Goal: Task Accomplishment & Management: Use online tool/utility

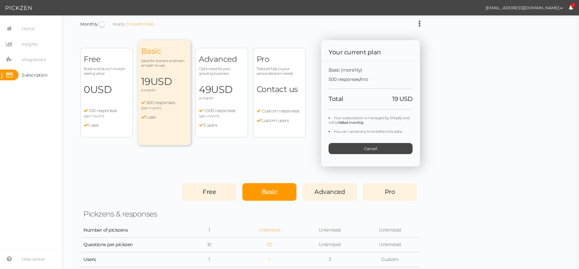
click at [222, 96] on span "a month" at bounding box center [222, 98] width 46 height 5
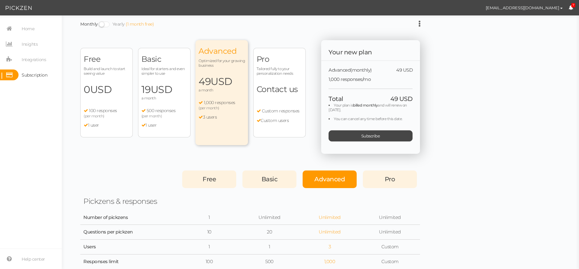
click at [171, 87] on span "USD" at bounding box center [162, 89] width 22 height 12
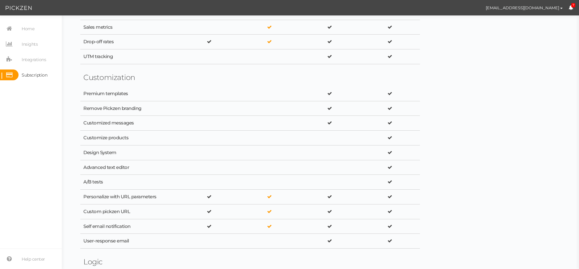
scroll to position [309, 0]
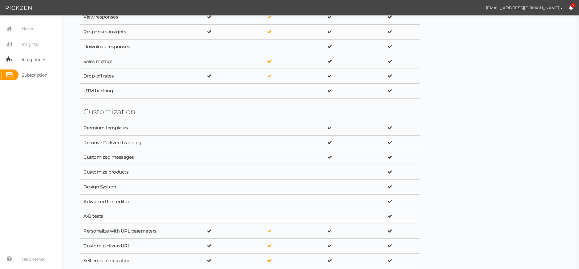
click at [37, 59] on span "Integrations" at bounding box center [34, 60] width 24 height 10
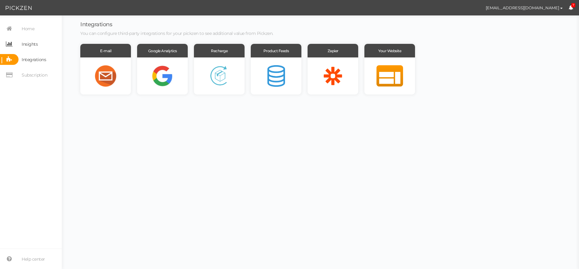
click at [36, 47] on span "Insights" at bounding box center [30, 44] width 16 height 10
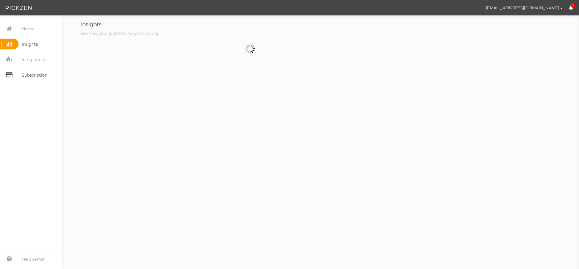
click at [42, 73] on span "Subscription" at bounding box center [35, 75] width 26 height 10
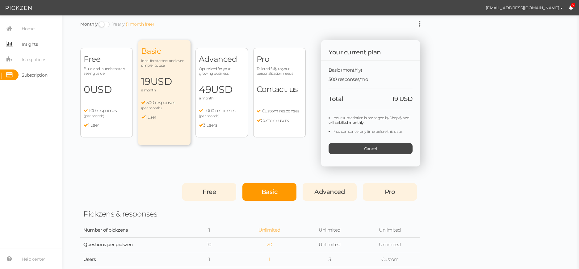
click at [24, 39] on span "Insights" at bounding box center [30, 44] width 16 height 10
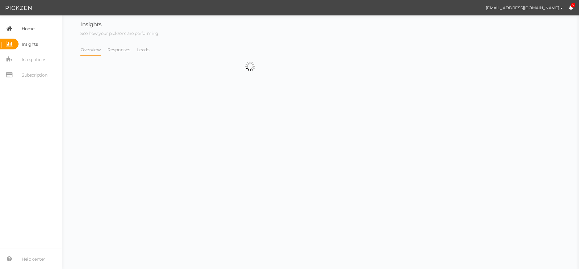
click at [29, 28] on span "Home" at bounding box center [28, 29] width 13 height 10
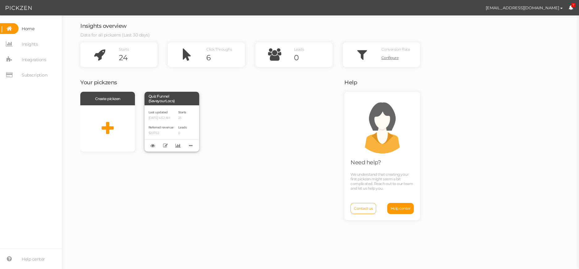
click at [174, 125] on div "Referred revenue $207.52" at bounding box center [161, 130] width 25 height 11
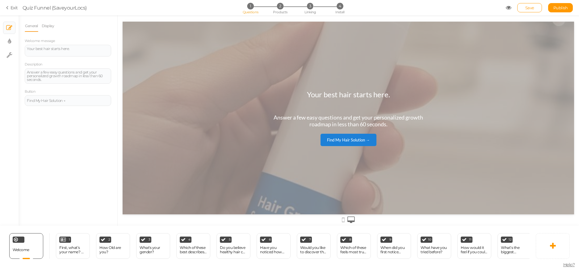
click at [531, 264] on div "Welcome Delete 1 First, what’s your name? 👋 (So we can personalize your results…" at bounding box center [286, 246] width 573 height 40
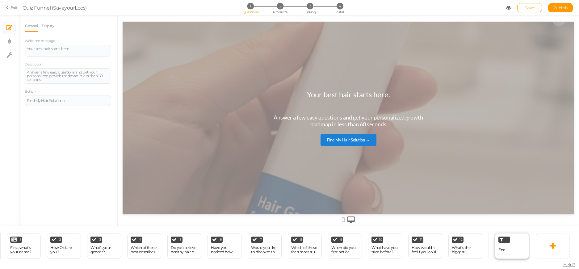
scroll to position [0, 49]
click at [506, 246] on div "End" at bounding box center [512, 246] width 34 height 26
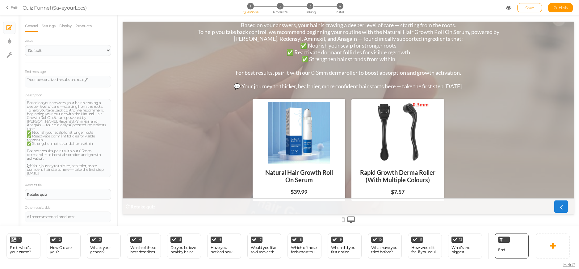
scroll to position [40, 0]
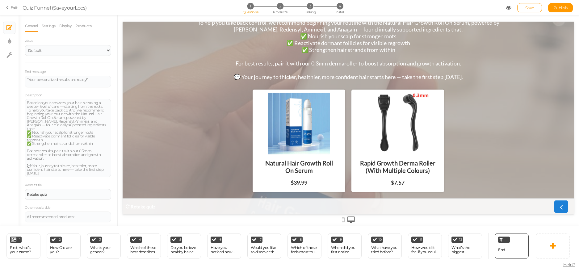
click at [312, 175] on div "Natural Hair Growth Roll On Serum" at bounding box center [299, 166] width 87 height 25
click at [311, 175] on div "Natural Hair Growth Roll On Serum" at bounding box center [299, 166] width 87 height 25
drag, startPoint x: 308, startPoint y: 171, endPoint x: 295, endPoint y: 157, distance: 19.3
click at [308, 171] on div "Natural Hair Growth Roll On Serum" at bounding box center [299, 166] width 87 height 25
click at [63, 193] on div "Retake quiz" at bounding box center [68, 195] width 82 height 4
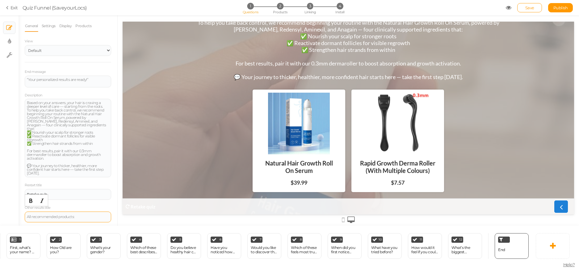
click at [65, 215] on div "All recommended products:" at bounding box center [68, 217] width 87 height 11
click at [510, 8] on icon at bounding box center [509, 8] width 6 height 6
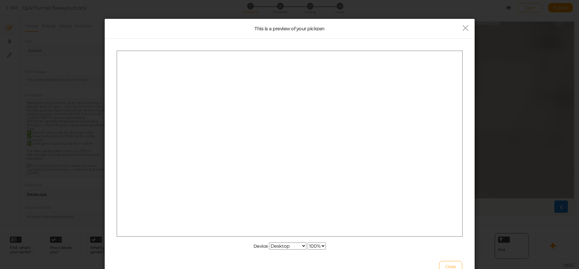
scroll to position [0, 0]
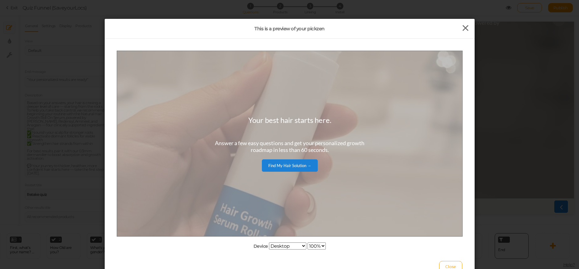
click at [466, 27] on icon at bounding box center [465, 27] width 9 height 9
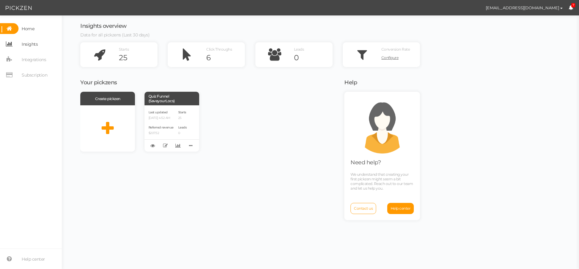
click at [36, 47] on span "Insights" at bounding box center [30, 44] width 16 height 10
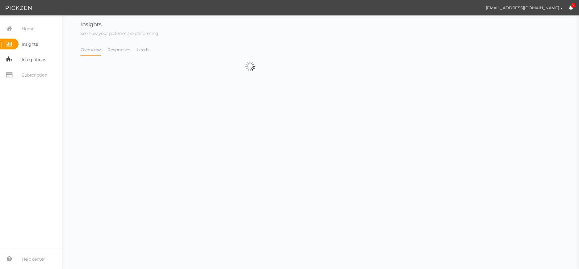
click at [39, 61] on span "Integrations" at bounding box center [34, 60] width 24 height 10
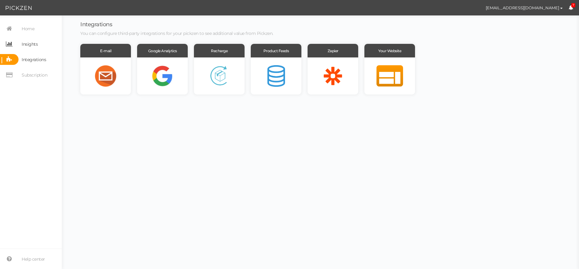
click at [9, 40] on icon at bounding box center [9, 44] width 19 height 11
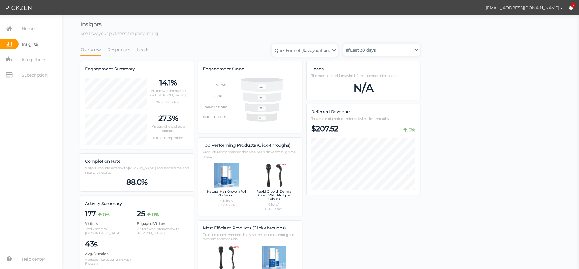
scroll to position [380, 340]
click at [119, 52] on link "Responses" at bounding box center [118, 50] width 23 height 12
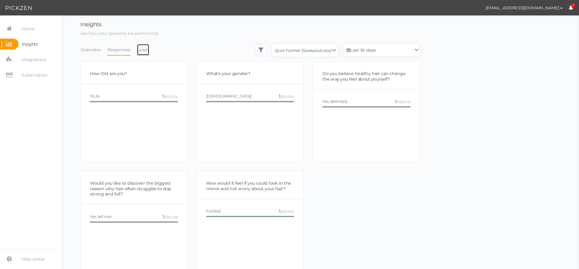
click at [145, 47] on link "Leads" at bounding box center [143, 50] width 13 height 12
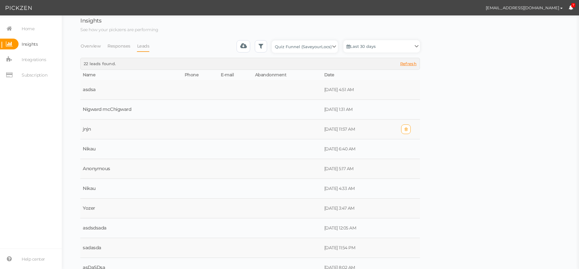
scroll to position [0, 0]
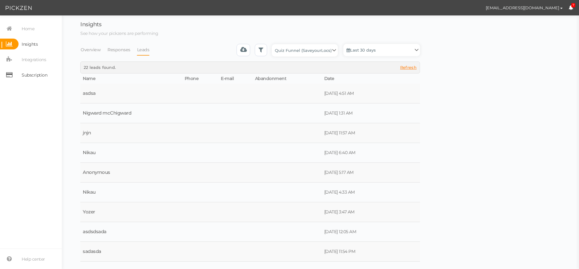
click at [42, 73] on span "Subscription" at bounding box center [35, 75] width 26 height 10
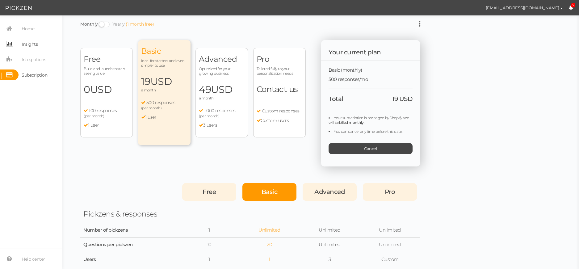
click at [31, 44] on span "Insights" at bounding box center [30, 44] width 16 height 10
click at [25, 23] on span "Home" at bounding box center [27, 28] width 16 height 11
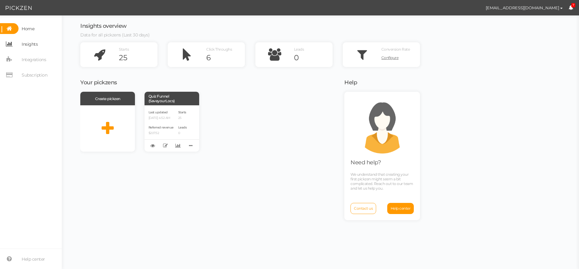
click at [35, 43] on span "Insights" at bounding box center [30, 44] width 16 height 10
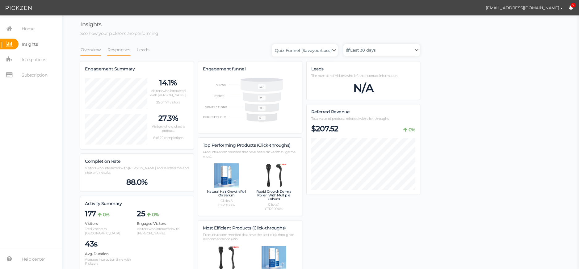
scroll to position [380, 340]
click at [140, 50] on link "Leads" at bounding box center [143, 50] width 13 height 12
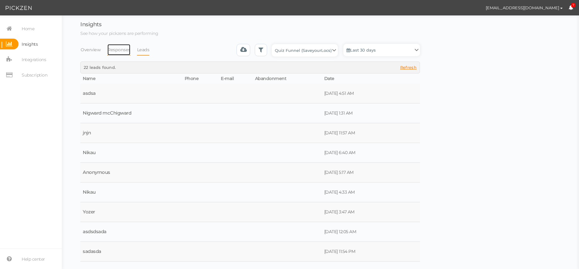
click at [123, 49] on link "Responses" at bounding box center [118, 50] width 23 height 12
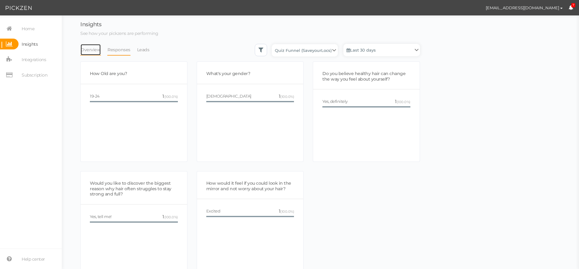
click at [94, 55] on link "Overview" at bounding box center [90, 50] width 21 height 12
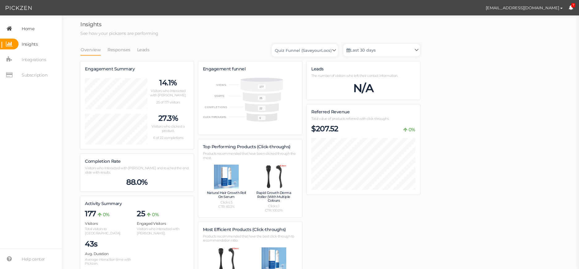
scroll to position [382, 340]
click at [15, 34] on link "Home" at bounding box center [31, 28] width 62 height 11
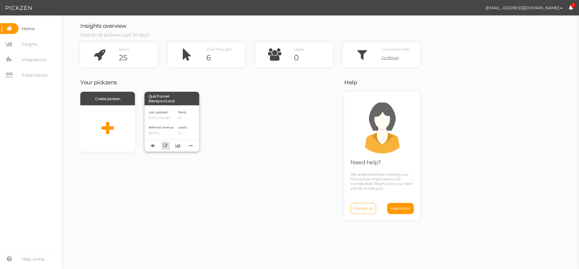
click at [166, 147] on icon at bounding box center [165, 145] width 5 height 5
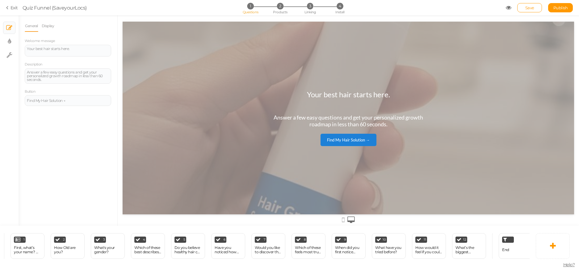
scroll to position [0, 52]
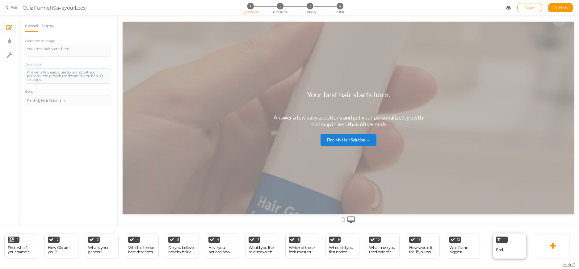
click at [502, 249] on span "End" at bounding box center [499, 249] width 7 height 5
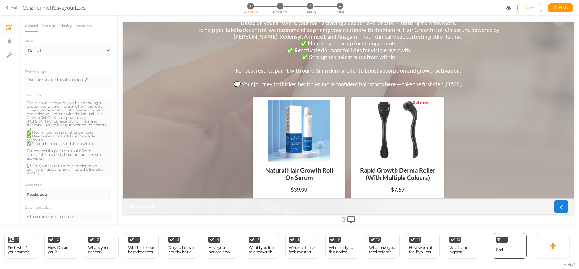
scroll to position [0, 0]
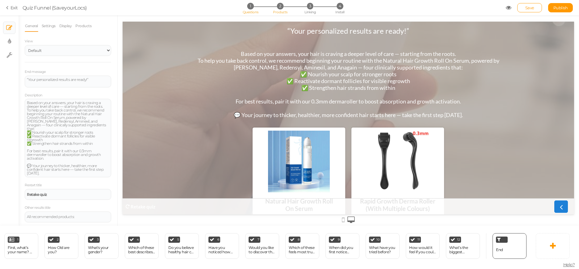
click at [282, 4] on span "2" at bounding box center [280, 6] width 6 height 6
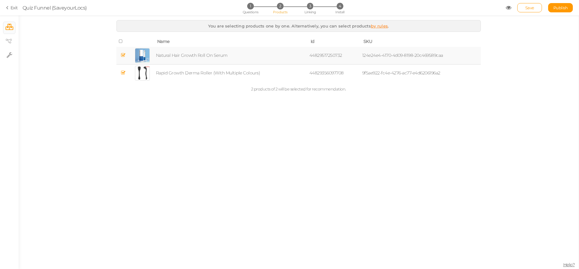
click at [123, 57] on icon at bounding box center [123, 55] width 4 height 5
click at [523, 9] on link "Save" at bounding box center [530, 7] width 25 height 9
click at [121, 56] on icon at bounding box center [123, 55] width 4 height 5
click at [173, 56] on td "Natural Hair Growth Roll On Serum" at bounding box center [232, 56] width 154 height 18
click at [172, 56] on td "Natural Hair Growth Roll On Serum" at bounding box center [232, 56] width 154 height 18
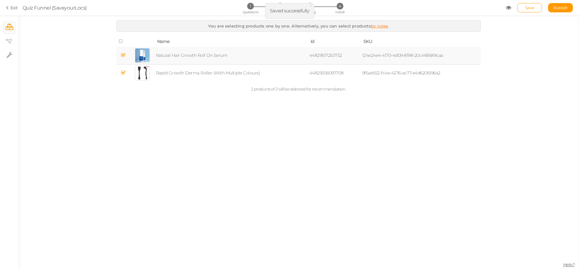
click at [170, 56] on td "Natural Hair Growth Roll On Serum" at bounding box center [232, 56] width 154 height 18
click at [146, 57] on div at bounding box center [142, 55] width 15 height 15
click at [153, 57] on td at bounding box center [142, 56] width 25 height 18
click at [309, 9] on span "3" at bounding box center [310, 6] width 6 height 6
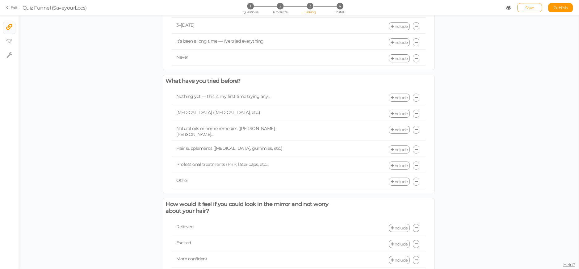
scroll to position [762, 0]
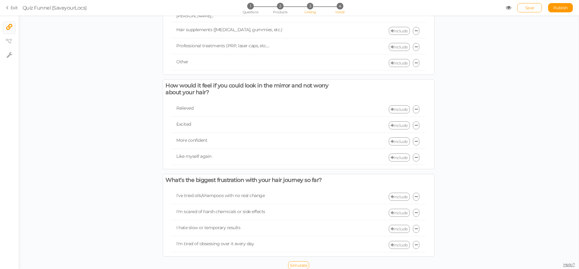
click at [339, 11] on span "Install" at bounding box center [340, 12] width 9 height 4
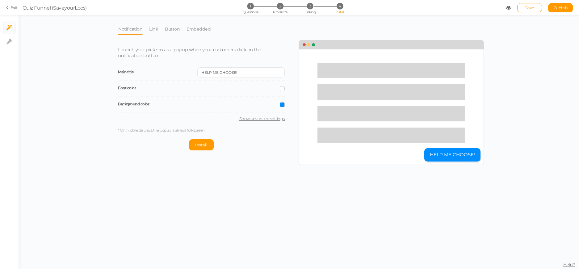
click at [350, 69] on div at bounding box center [392, 70] width 148 height 15
click at [158, 31] on li "Link" at bounding box center [157, 29] width 16 height 12
click at [153, 31] on link "Link" at bounding box center [154, 29] width 10 height 12
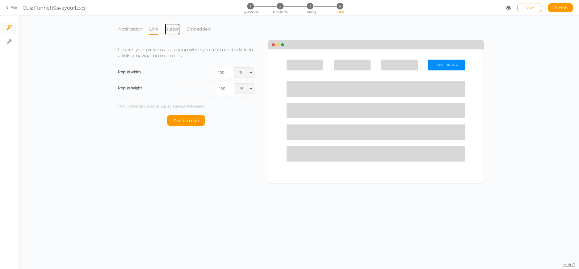
click at [174, 30] on link "Button" at bounding box center [172, 29] width 15 height 12
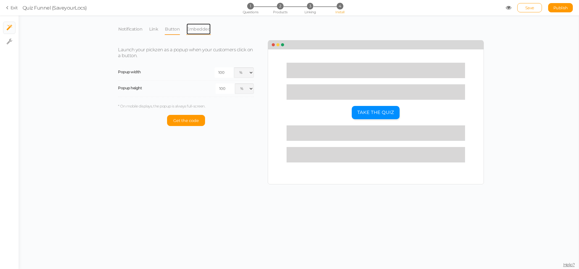
click at [195, 30] on link "Embedded" at bounding box center [198, 29] width 25 height 12
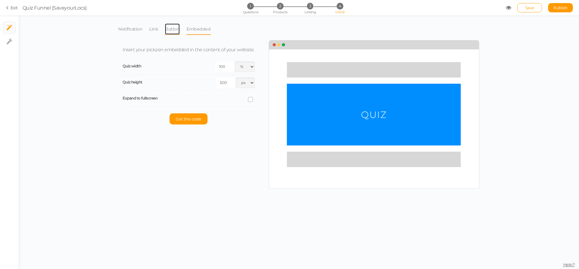
click at [171, 29] on link "Button" at bounding box center [172, 29] width 15 height 12
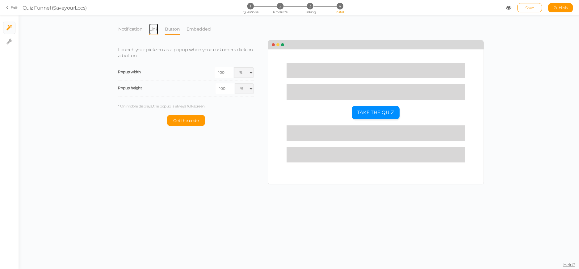
click at [152, 32] on link "Link" at bounding box center [154, 29] width 10 height 12
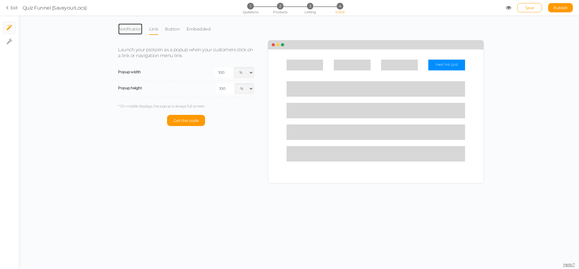
drag, startPoint x: 136, startPoint y: 34, endPoint x: 107, endPoint y: 32, distance: 29.7
click at [136, 34] on link "Notification" at bounding box center [130, 29] width 25 height 12
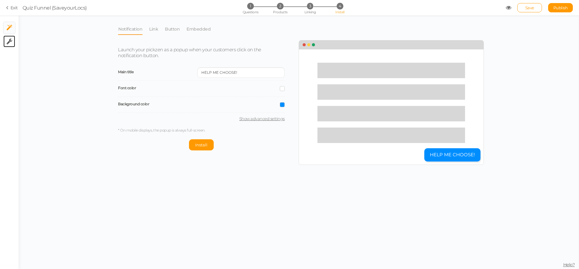
click at [5, 39] on link "× Settings" at bounding box center [9, 42] width 12 height 12
select select "en"
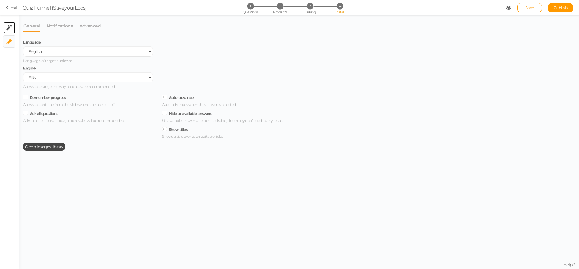
drag, startPoint x: 6, startPoint y: 29, endPoint x: 11, endPoint y: 30, distance: 5.4
click at [11, 28] on icon at bounding box center [9, 28] width 6 height 6
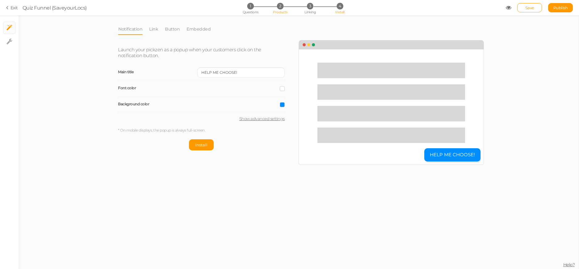
drag, startPoint x: 282, startPoint y: 11, endPoint x: 278, endPoint y: 11, distance: 3.7
click at [281, 10] on span "Products" at bounding box center [280, 12] width 15 height 4
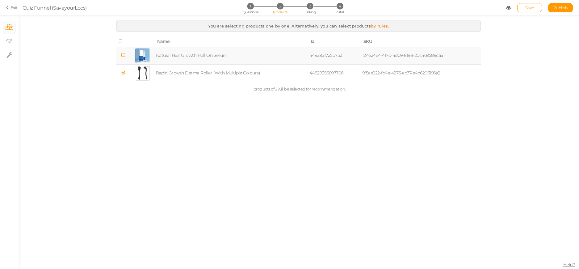
click at [287, 89] on span "1 products of 2 will be selected for recommendation." at bounding box center [298, 89] width 95 height 5
click at [363, 99] on div "You are selecting products one by one. Alternatively, you can select products b…" at bounding box center [299, 142] width 560 height 254
click at [124, 53] on icon at bounding box center [123, 55] width 4 height 5
click at [527, 10] on link "Save" at bounding box center [530, 7] width 25 height 9
